Goal: Task Accomplishment & Management: Use online tool/utility

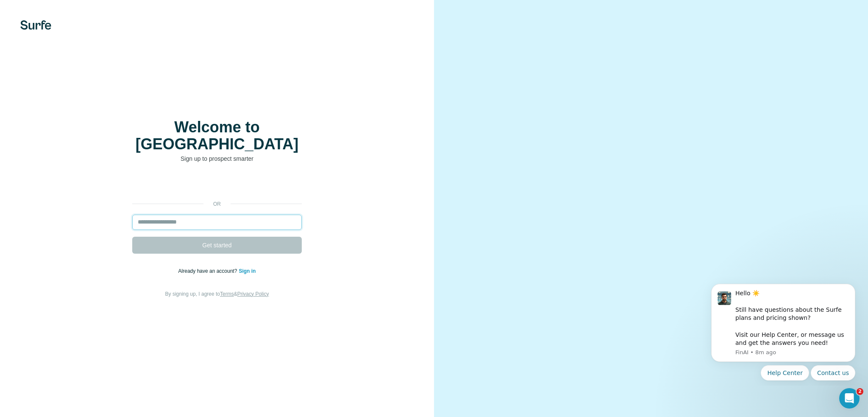
click at [212, 215] on input "email" at bounding box center [217, 222] width 170 height 15
type input "**********"
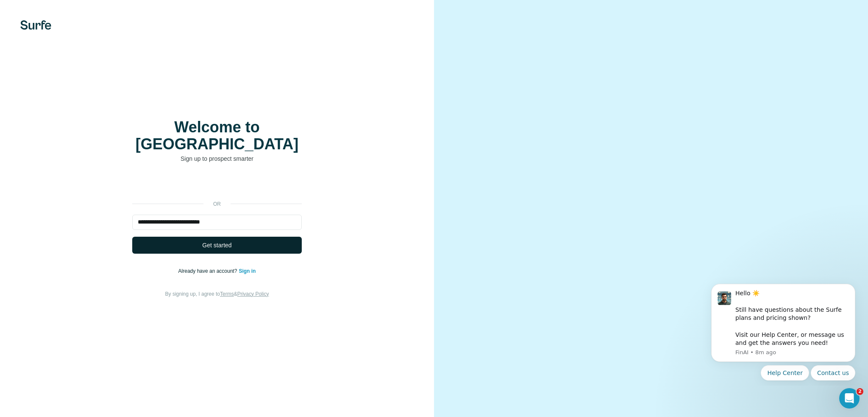
click at [239, 237] on button "Get started" at bounding box center [217, 245] width 170 height 17
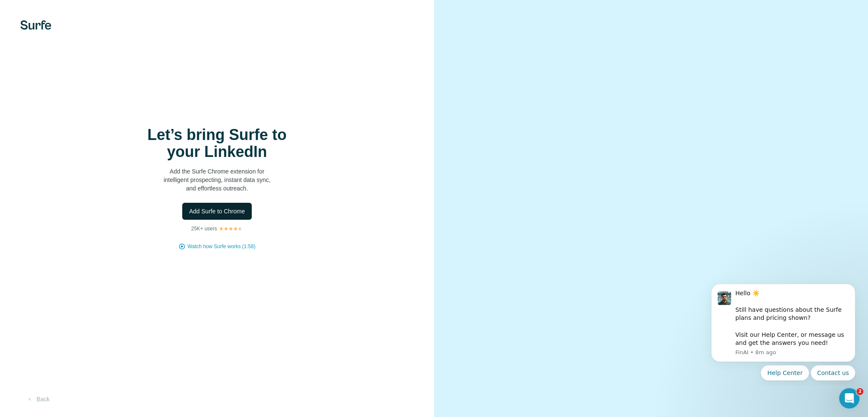
click at [214, 215] on button "Add Surfe to Chrome" at bounding box center [217, 211] width 70 height 17
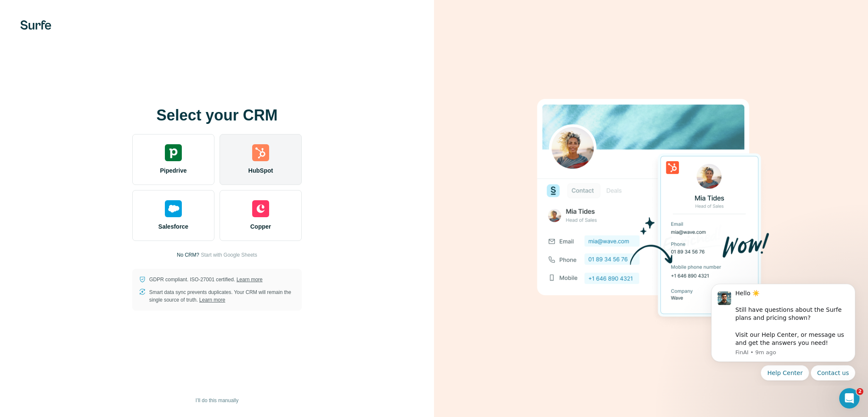
click at [248, 162] on div "HubSpot" at bounding box center [261, 159] width 82 height 51
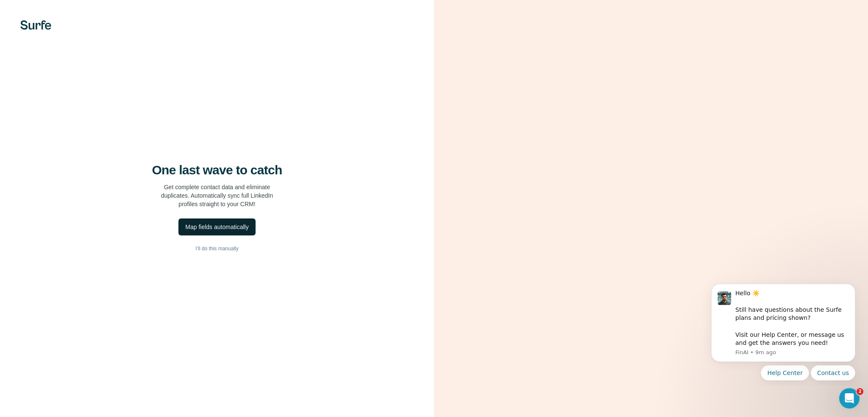
click at [234, 225] on div "Map fields automatically" at bounding box center [216, 227] width 63 height 8
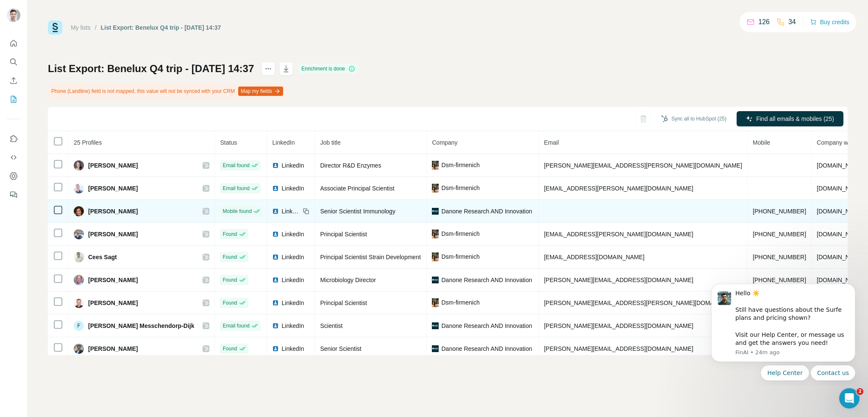
click at [748, 215] on td "+31634342976" at bounding box center [780, 211] width 64 height 23
click at [753, 211] on span "+31634342976" at bounding box center [779, 211] width 53 height 7
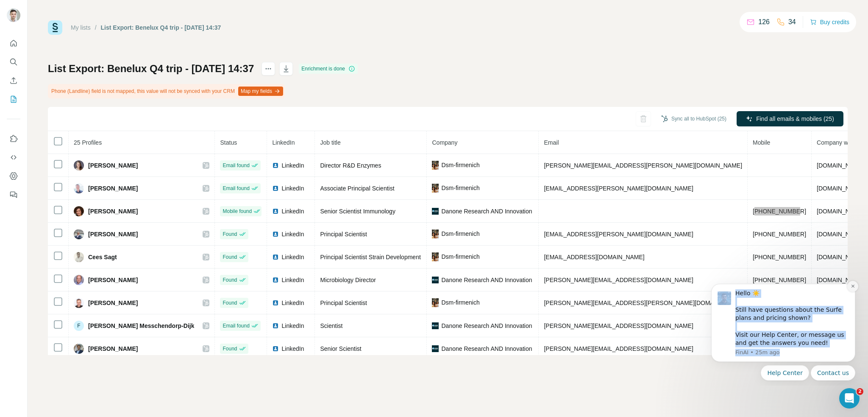
click at [856, 284] on div "Hello ☀️ ​ Still have questions about the Surfe plans and pricing shown? ​ Visi…" at bounding box center [783, 327] width 156 height 106
drag, startPoint x: 855, startPoint y: 287, endPoint x: 1557, endPoint y: 564, distance: 754.2
click at [855, 287] on icon "Dismiss notification" at bounding box center [853, 286] width 5 height 5
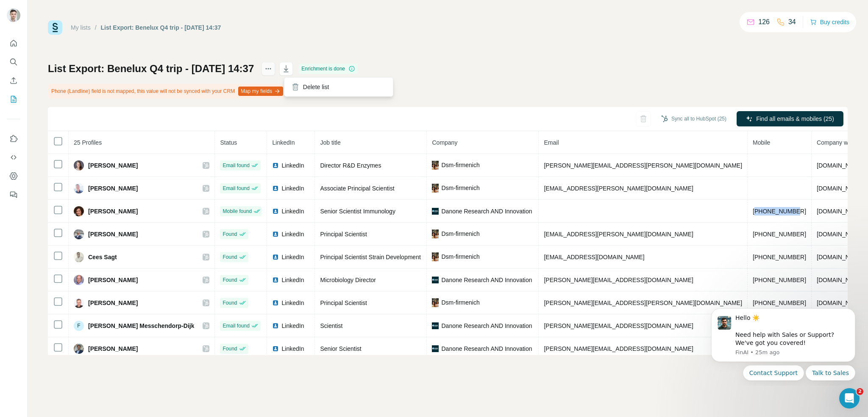
click at [275, 65] on button "actions" at bounding box center [269, 69] width 14 height 14
click at [514, 50] on div "My lists / List Export: Benelux Q4 trip - 25/09/2025 14:37 126 34 Buy credits L…" at bounding box center [448, 187] width 800 height 335
click at [685, 117] on button "Sync all to HubSpot (25)" at bounding box center [693, 118] width 77 height 13
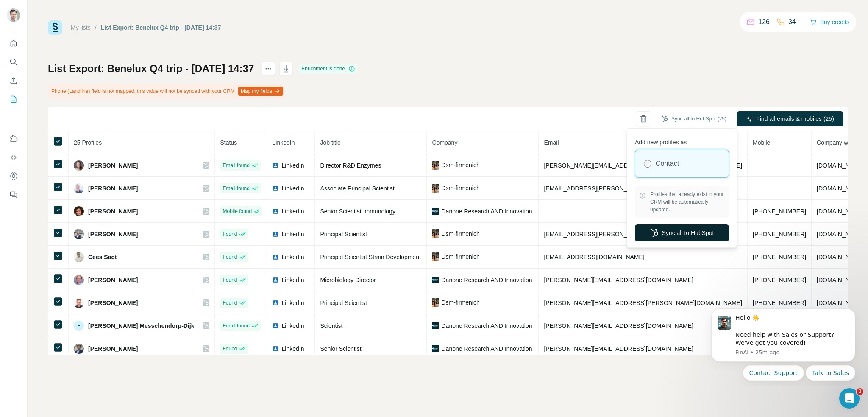
click at [704, 232] on button "Sync all to HubSpot" at bounding box center [682, 232] width 94 height 17
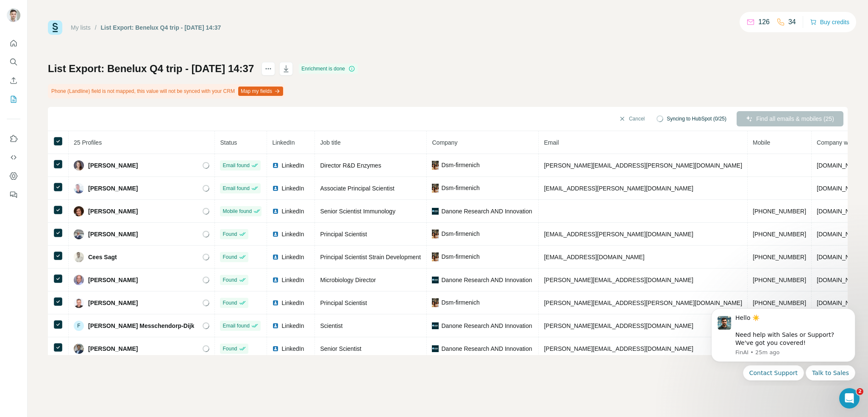
click at [262, 87] on button "Map my fields" at bounding box center [260, 90] width 45 height 9
click at [90, 117] on div "Sync all to HubSpot (25) Find all emails & mobiles (25)" at bounding box center [448, 119] width 800 height 24
click at [333, 81] on div "List Export: Benelux Q4 trip - 25/09/2025 14:37 Enrichment is done Phone (Landl…" at bounding box center [448, 208] width 800 height 293
drag, startPoint x: 362, startPoint y: 85, endPoint x: 365, endPoint y: 91, distance: 6.8
click at [364, 89] on div "List Export: Benelux Q4 trip - 25/09/2025 14:37 Enrichment is done Phone (Landl…" at bounding box center [448, 208] width 800 height 293
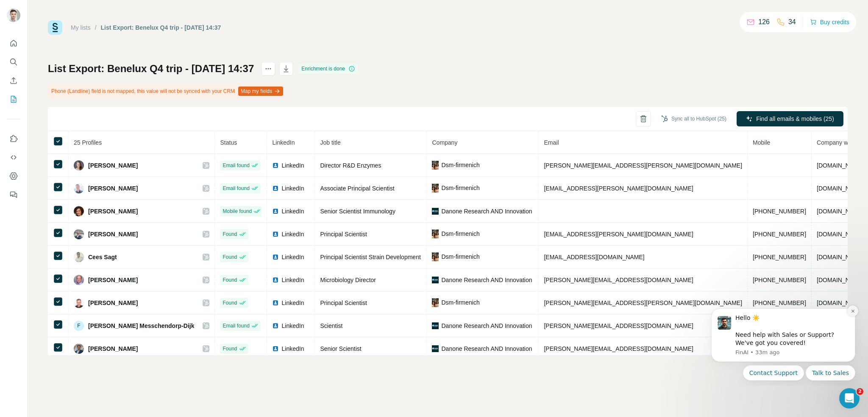
click at [853, 309] on icon "Dismiss notification" at bounding box center [853, 311] width 5 height 5
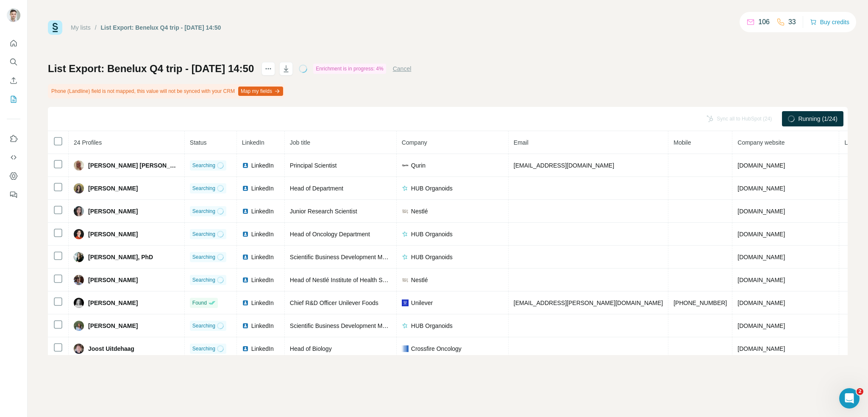
click at [60, 132] on th at bounding box center [58, 142] width 21 height 23
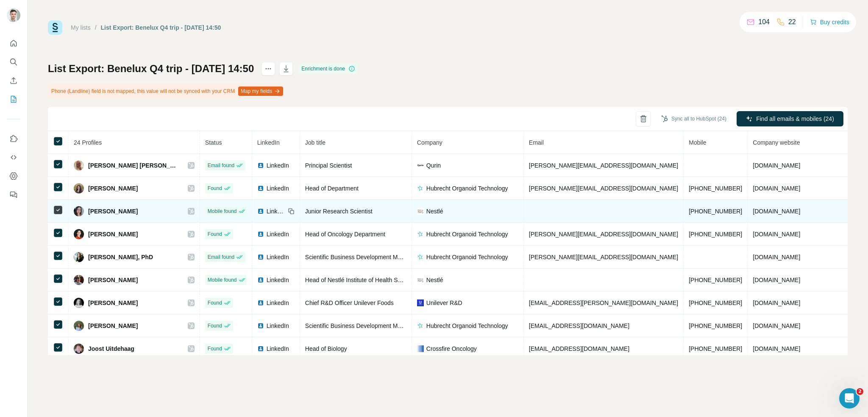
click at [524, 213] on td at bounding box center [604, 211] width 160 height 23
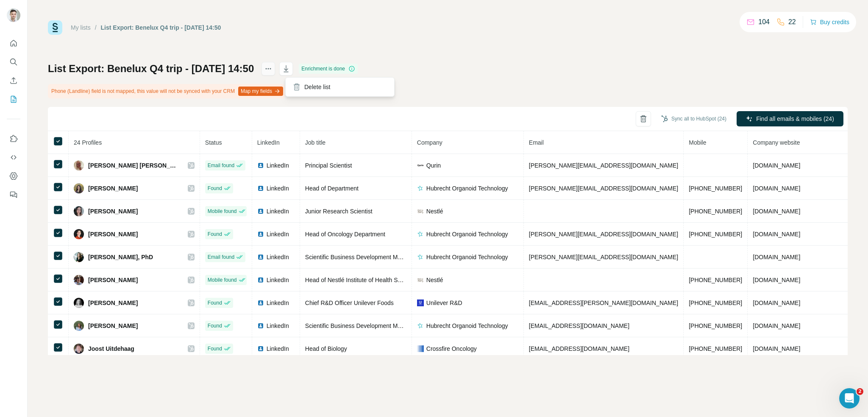
click at [273, 72] on icon "actions" at bounding box center [268, 68] width 8 height 8
click at [505, 38] on div "My lists / List Export: Benelux Q4 trip - 25/09/2025 14:50 104 22 Buy credits L…" at bounding box center [448, 187] width 800 height 335
click at [679, 120] on button "Sync all to HubSpot (24)" at bounding box center [693, 118] width 77 height 13
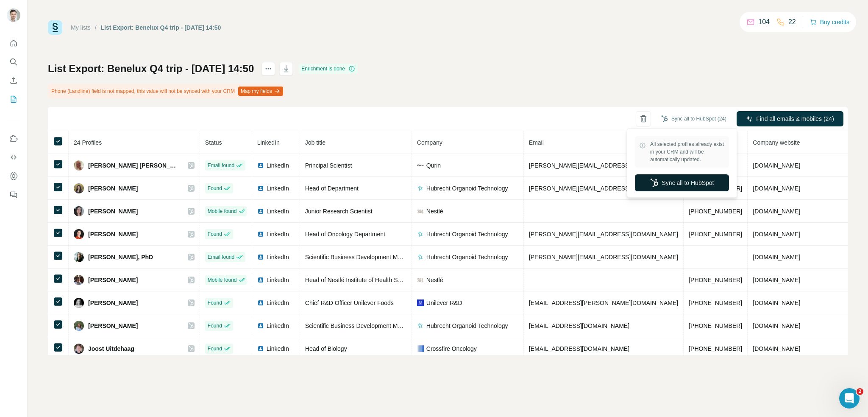
click at [703, 186] on button "Sync all to HubSpot" at bounding box center [682, 182] width 94 height 17
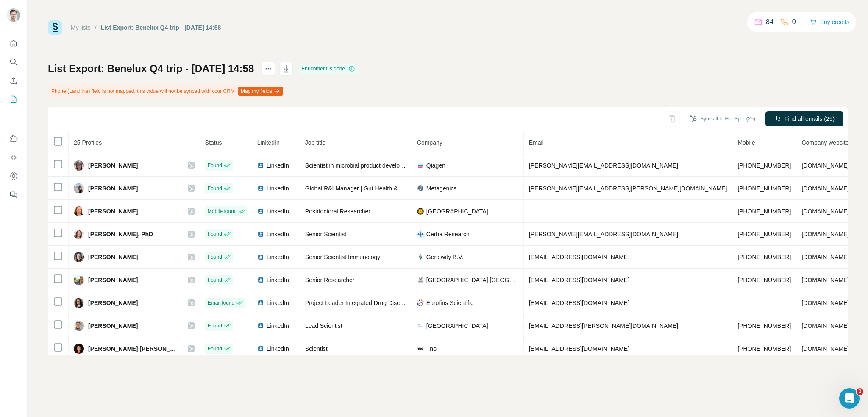
click at [52, 145] on th at bounding box center [58, 142] width 21 height 23
click at [702, 116] on button "Sync all to HubSpot (25)" at bounding box center [722, 118] width 77 height 13
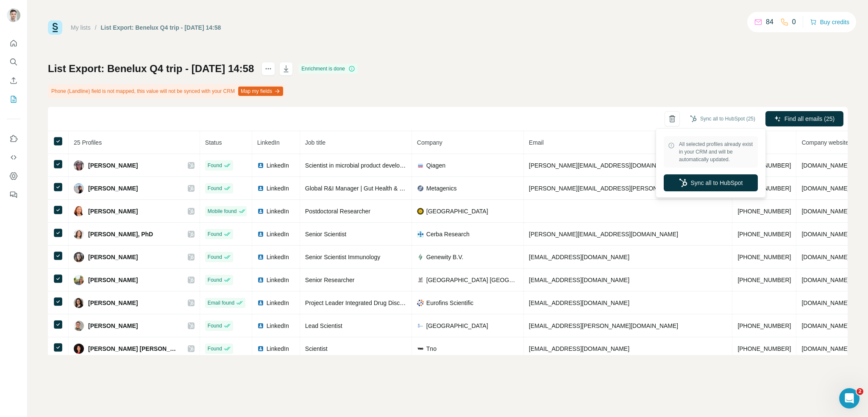
click at [605, 66] on div "List Export: Benelux Q4 trip - 25/09/2025 14:58 Enrichment is done Phone (Landl…" at bounding box center [448, 208] width 800 height 293
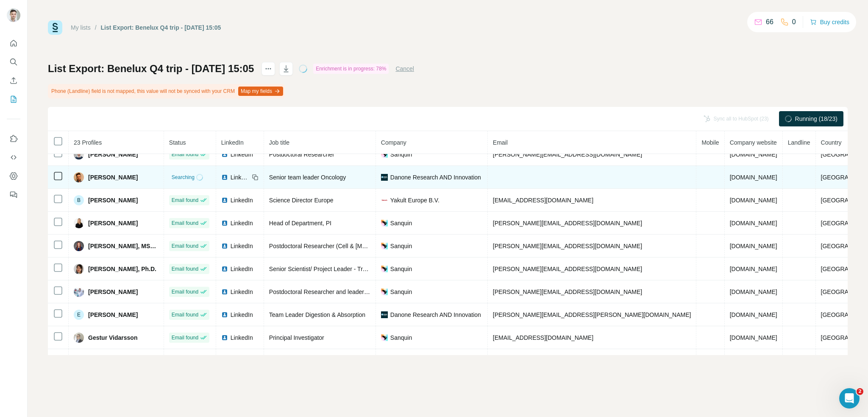
scroll to position [42, 0]
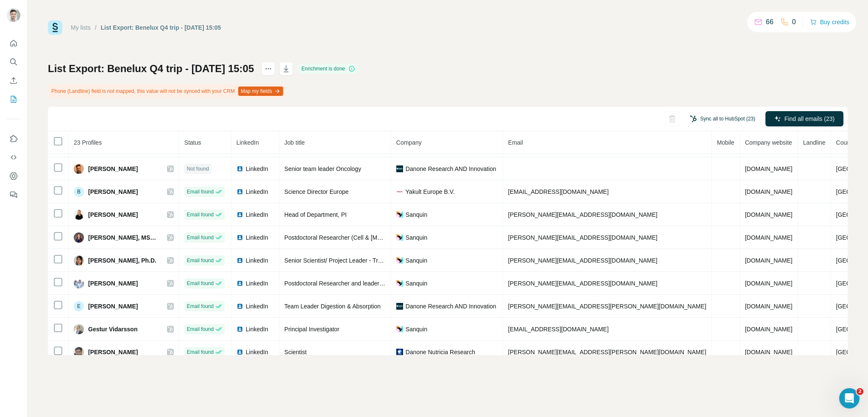
click at [701, 118] on button "Sync all to HubSpot (23)" at bounding box center [722, 118] width 77 height 13
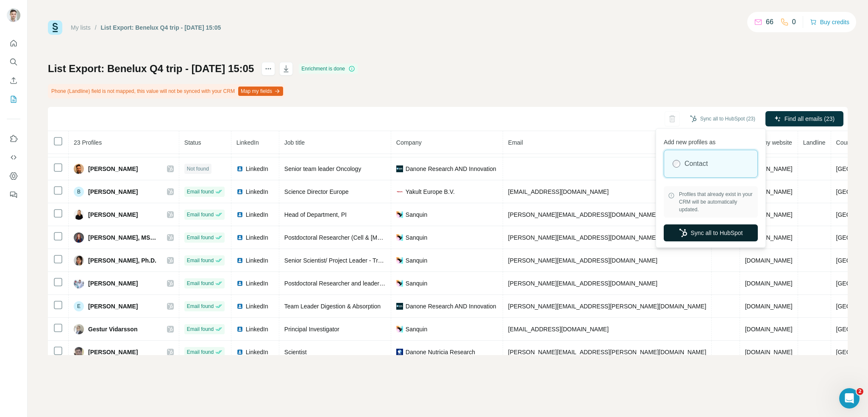
click at [719, 234] on button "Sync all to HubSpot" at bounding box center [711, 232] width 94 height 17
